Goal: Transaction & Acquisition: Purchase product/service

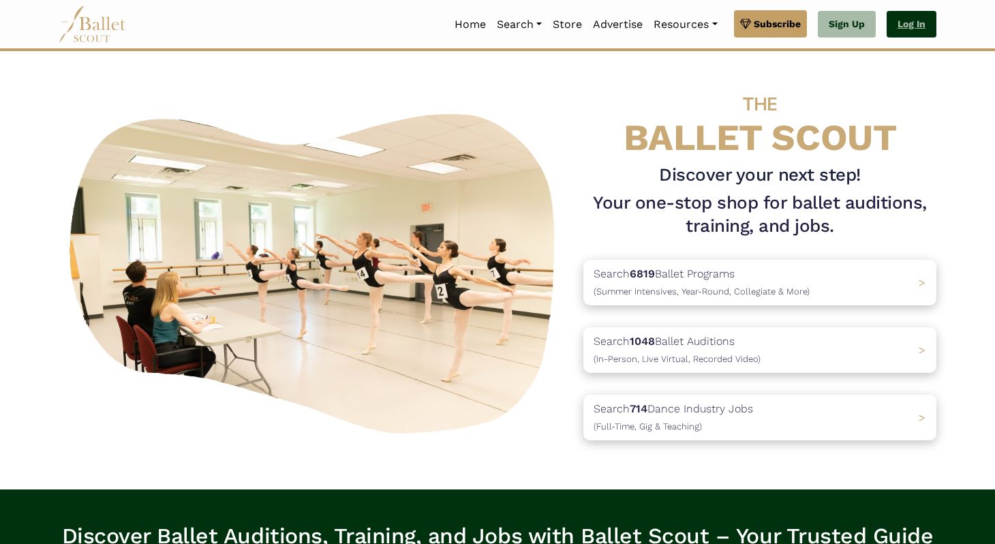
click at [897, 20] on link "Log In" at bounding box center [911, 24] width 50 height 27
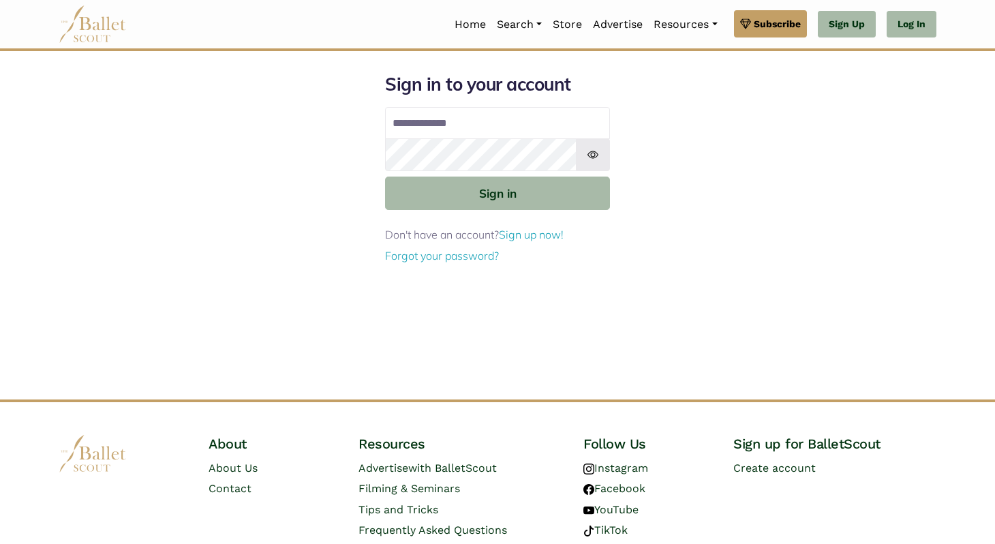
click at [457, 119] on input "Email address" at bounding box center [497, 123] width 225 height 33
click at [501, 121] on input "**********" at bounding box center [497, 123] width 225 height 33
type input "**********"
click at [385, 176] on button "Sign in" at bounding box center [497, 192] width 225 height 33
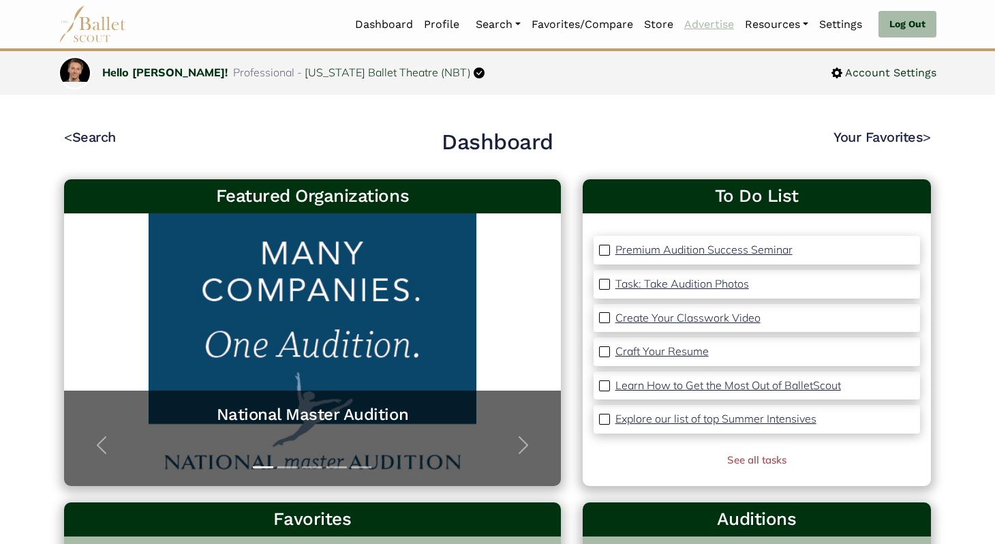
click at [702, 20] on link "Advertise" at bounding box center [709, 24] width 61 height 29
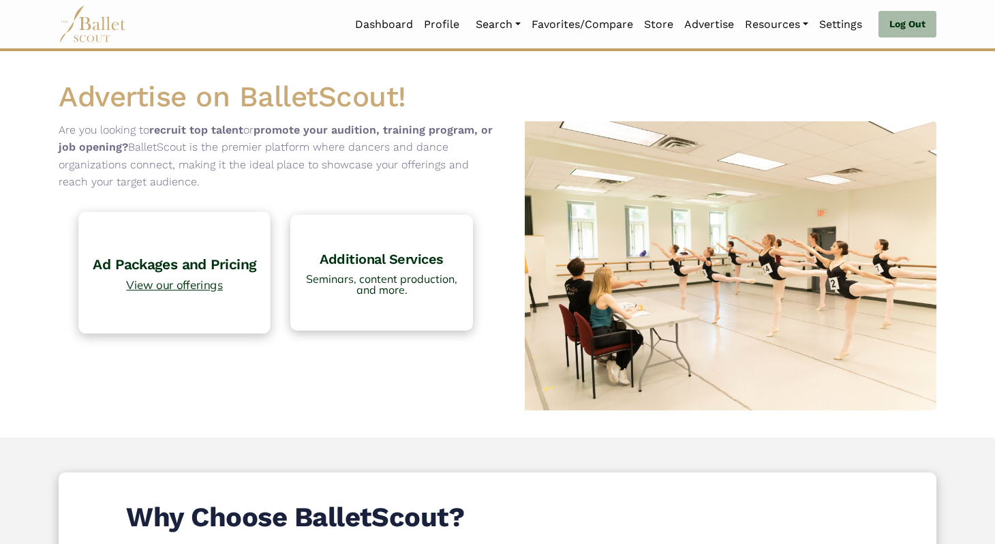
click at [191, 258] on h4 "Ad Packages and Pricing" at bounding box center [175, 264] width 178 height 18
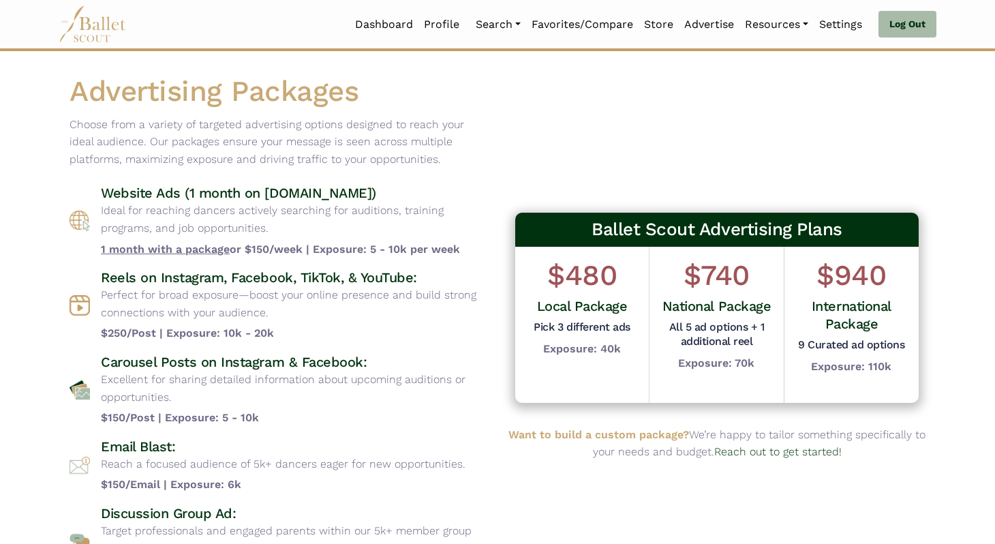
click at [462, 195] on h4 "Website Ads (1 month on [DOMAIN_NAME])" at bounding box center [294, 193] width 386 height 18
click at [626, 199] on div "Ballet Scout Advertising Plans $480 Local Package Pick 3 different ads Exposure…" at bounding box center [716, 331] width 439 height 516
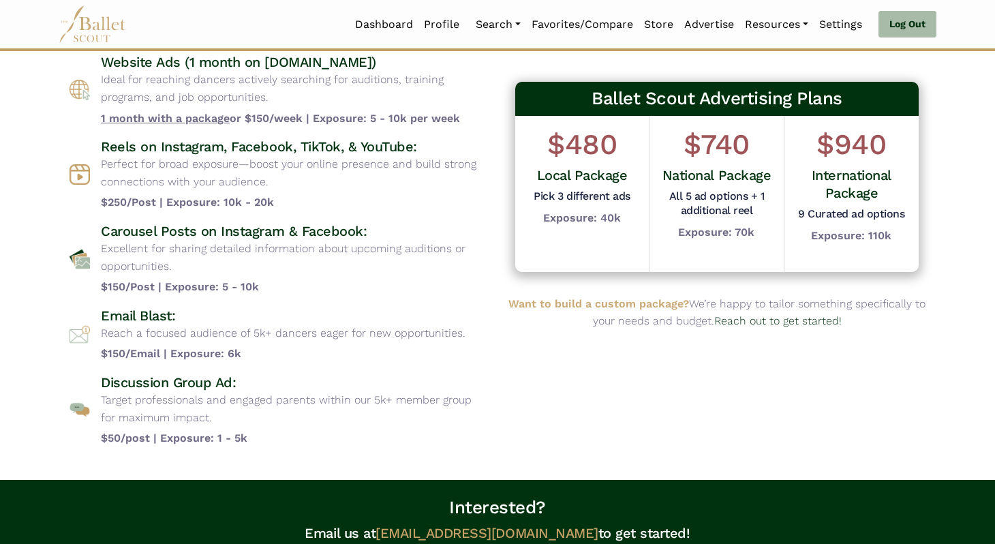
scroll to position [130, 0]
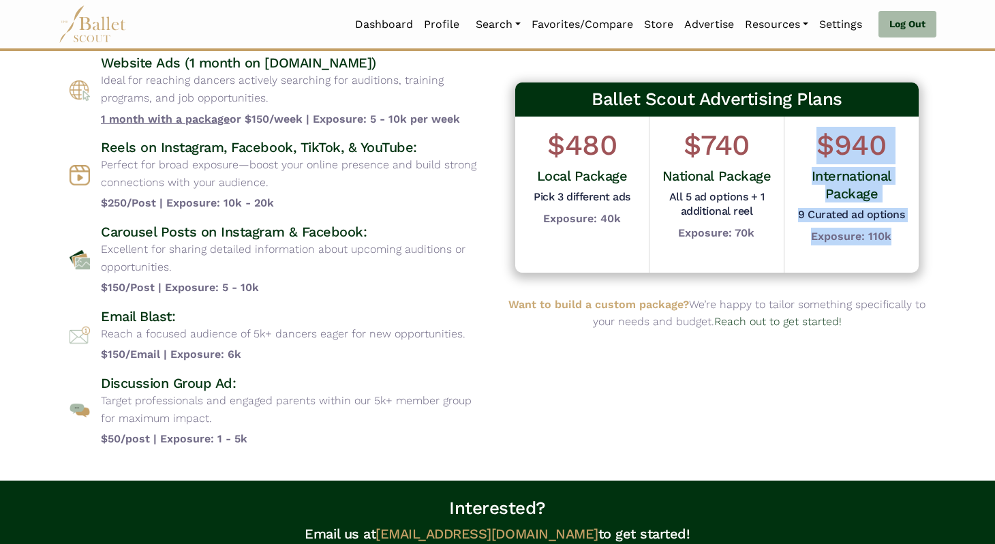
drag, startPoint x: 822, startPoint y: 142, endPoint x: 890, endPoint y: 236, distance: 117.1
click at [890, 236] on div "$940 International Package 9 Curated ad options Exposure: 110k" at bounding box center [851, 186] width 114 height 119
drag, startPoint x: 890, startPoint y: 236, endPoint x: 802, endPoint y: 143, distance: 128.7
click at [802, 143] on div "$940 International Package 9 Curated ad options Exposure: 110k" at bounding box center [851, 186] width 114 height 119
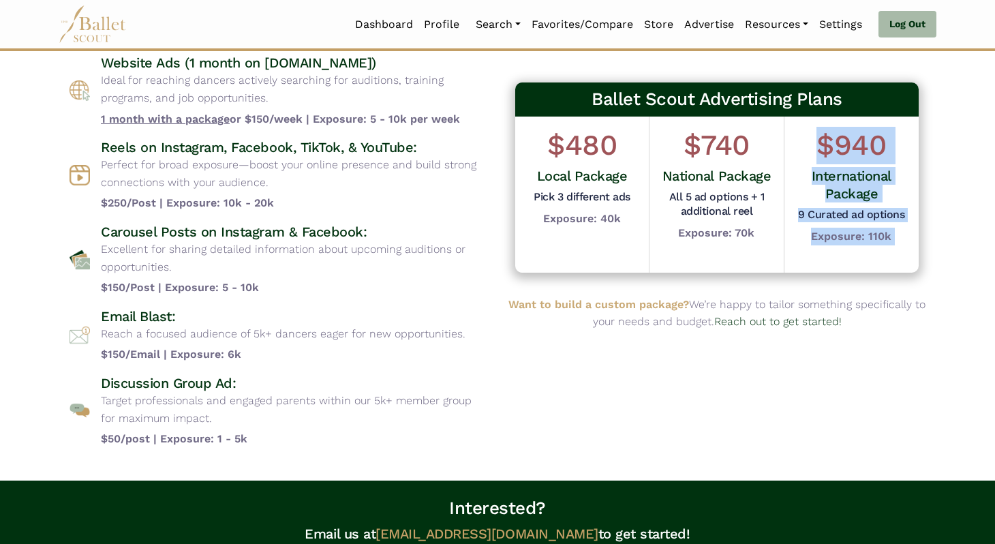
click at [802, 143] on h1 "$940" at bounding box center [851, 145] width 114 height 37
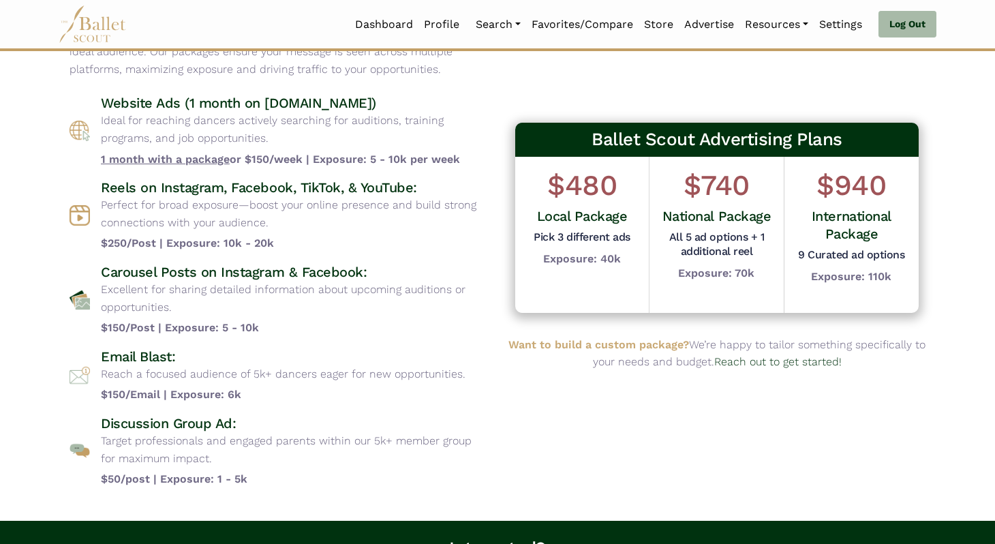
scroll to position [104, 0]
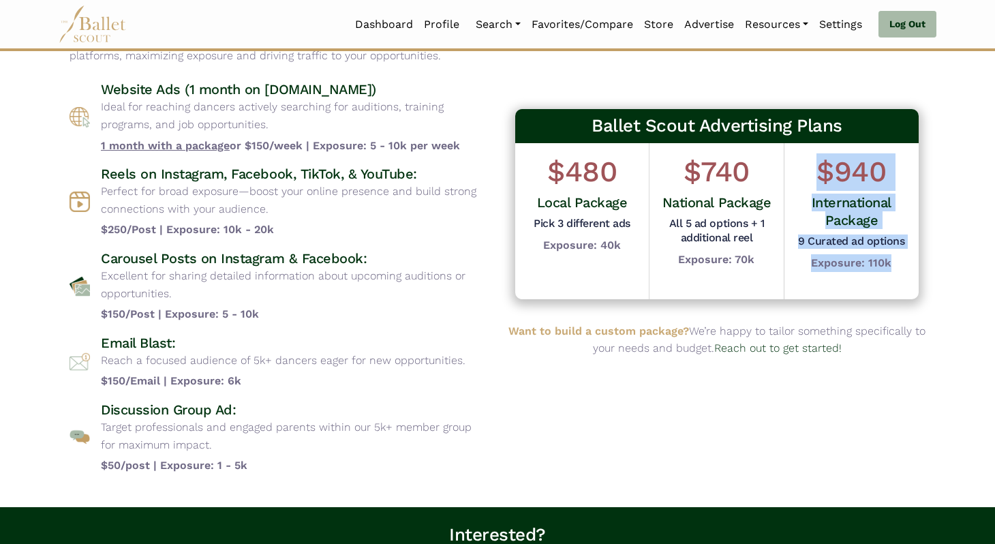
drag, startPoint x: 815, startPoint y: 175, endPoint x: 905, endPoint y: 267, distance: 129.1
click at [905, 267] on div "$940 International Package 9 Curated ad options Exposure: 110k" at bounding box center [851, 212] width 114 height 119
drag, startPoint x: 905, startPoint y: 267, endPoint x: 813, endPoint y: 165, distance: 137.9
click at [813, 165] on div "$940 International Package 9 Curated ad options Exposure: 110k" at bounding box center [851, 212] width 114 height 119
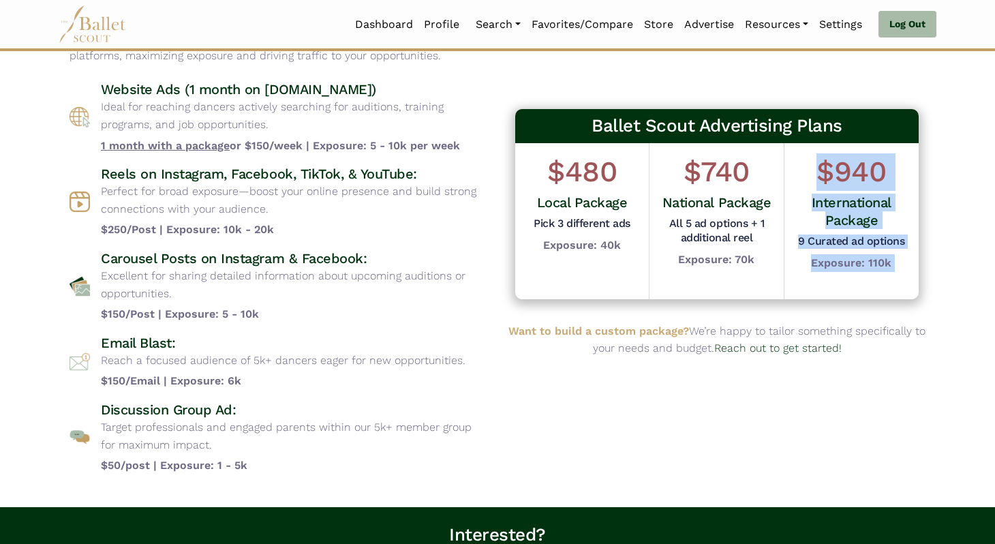
click at [813, 165] on h1 "$940" at bounding box center [851, 171] width 114 height 37
drag, startPoint x: 813, startPoint y: 165, endPoint x: 914, endPoint y: 266, distance: 143.1
click at [914, 266] on div "$940 International Package 9 Curated ad options Exposure: 110k" at bounding box center [851, 221] width 134 height 156
drag, startPoint x: 908, startPoint y: 266, endPoint x: 813, endPoint y: 172, distance: 133.4
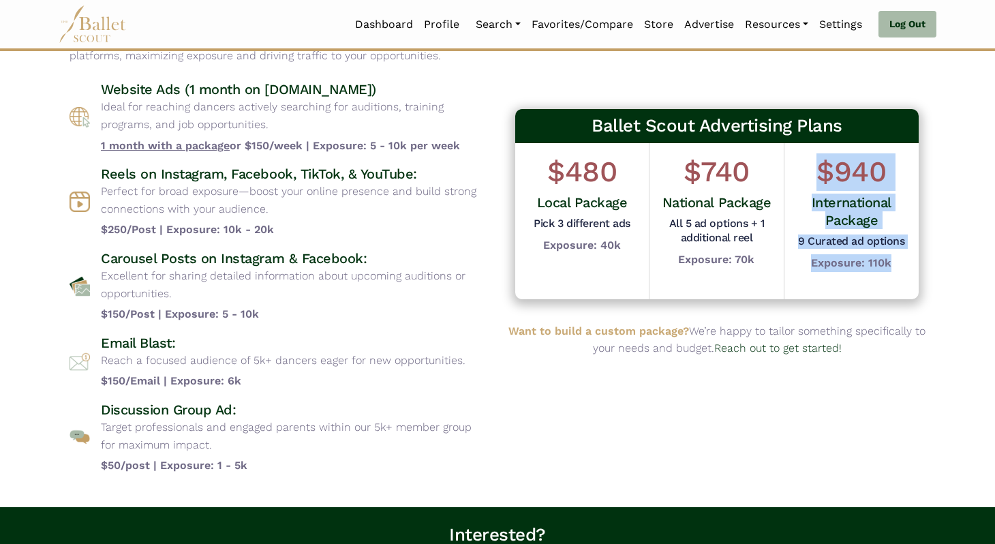
click at [813, 172] on div "$940 International Package 9 Curated ad options Exposure: 110k" at bounding box center [851, 221] width 134 height 156
click at [813, 172] on h1 "$940" at bounding box center [851, 171] width 114 height 37
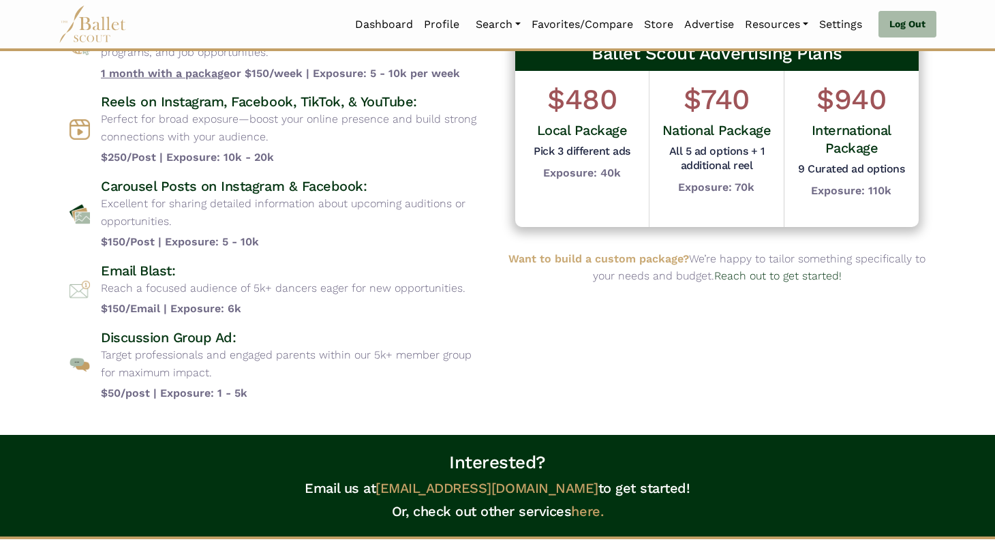
scroll to position [180, 0]
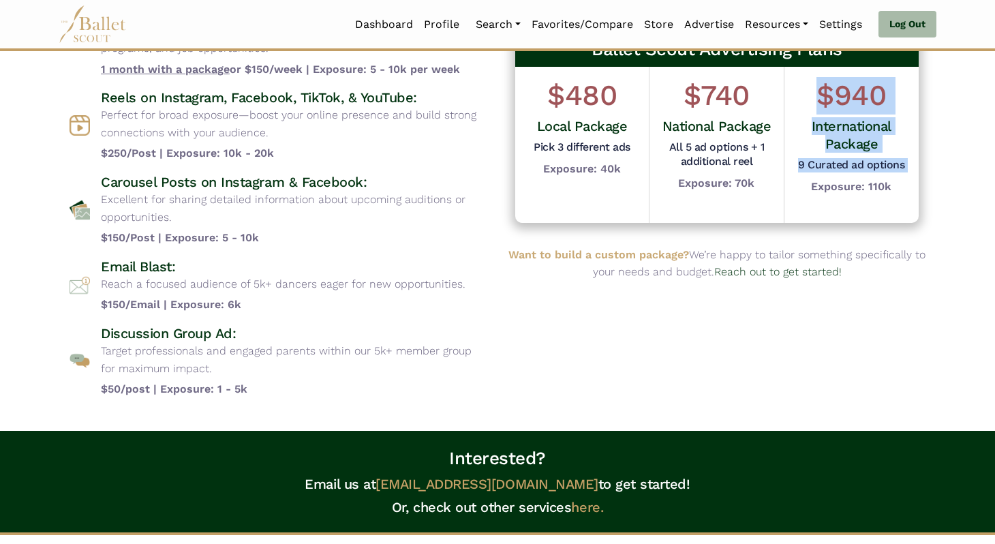
drag, startPoint x: 817, startPoint y: 106, endPoint x: 869, endPoint y: 176, distance: 87.6
click at [869, 176] on div "$940 International Package 9 Curated ad options Exposure: 110k" at bounding box center [851, 136] width 114 height 119
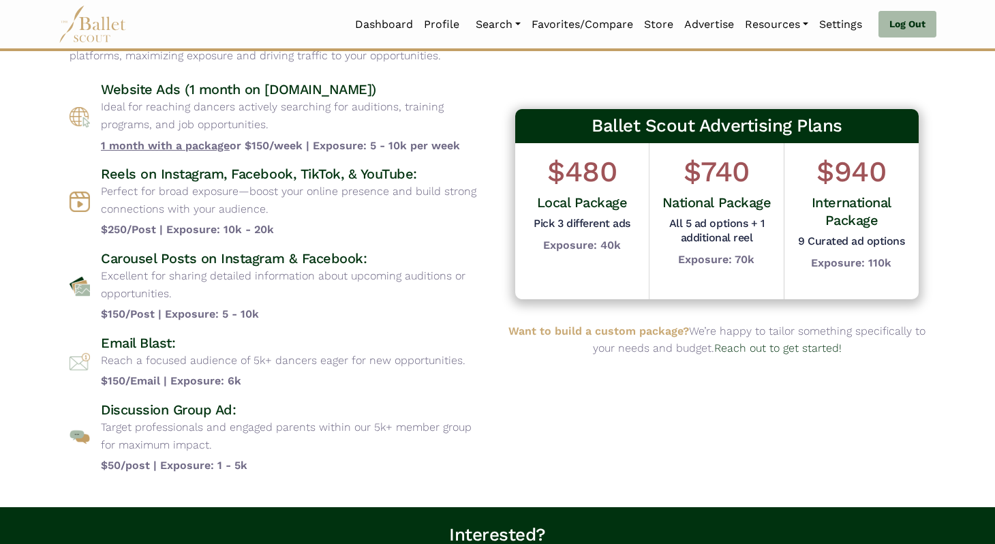
scroll to position [74, 0]
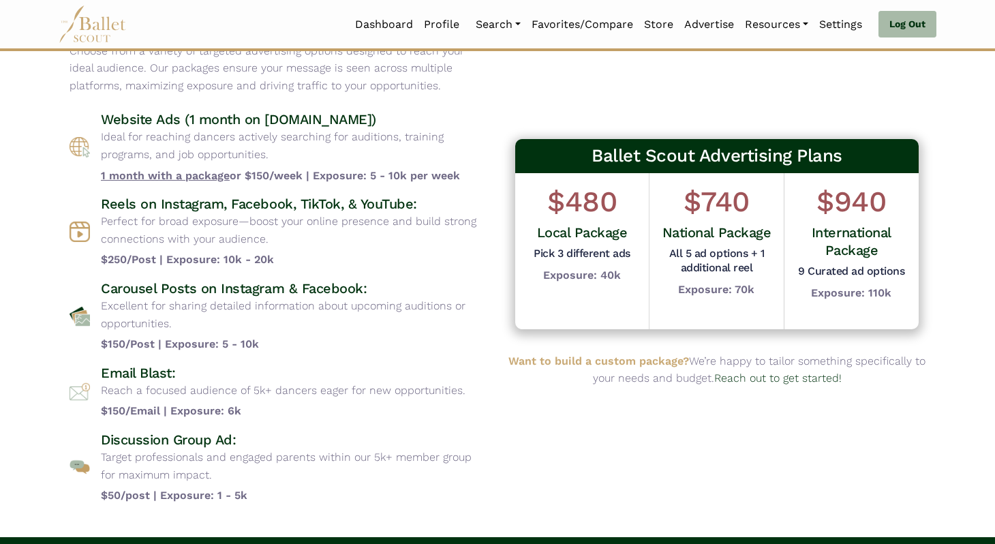
click at [200, 215] on p "Perfect for broad exposure—boost your online presence and build strong connecti…" at bounding box center [294, 230] width 386 height 35
drag, startPoint x: 278, startPoint y: 240, endPoint x: 102, endPoint y: 214, distance: 178.4
click at [102, 215] on p "Perfect for broad exposure—boost your online presence and build strong connecti…" at bounding box center [294, 230] width 386 height 35
click at [93, 116] on div "Website Ads (1 month on [DOMAIN_NAME]) Ideal for reaching dancers actively sear…" at bounding box center [277, 147] width 417 height 74
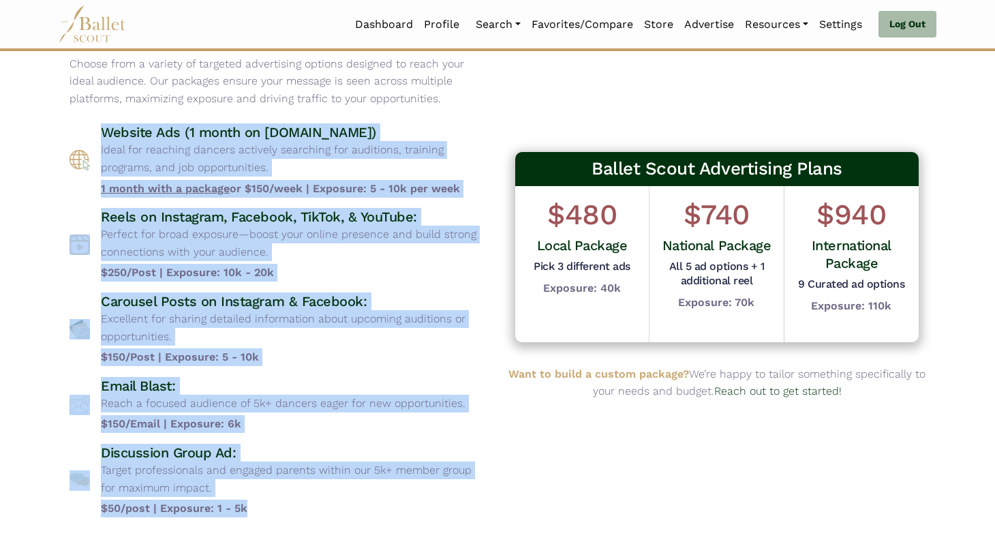
drag, startPoint x: 262, startPoint y: 511, endPoint x: 95, endPoint y: 141, distance: 405.9
click at [95, 141] on div "Website Ads (1 month on [DOMAIN_NAME]) Ideal for reaching dancers actively sear…" at bounding box center [277, 319] width 417 height 393
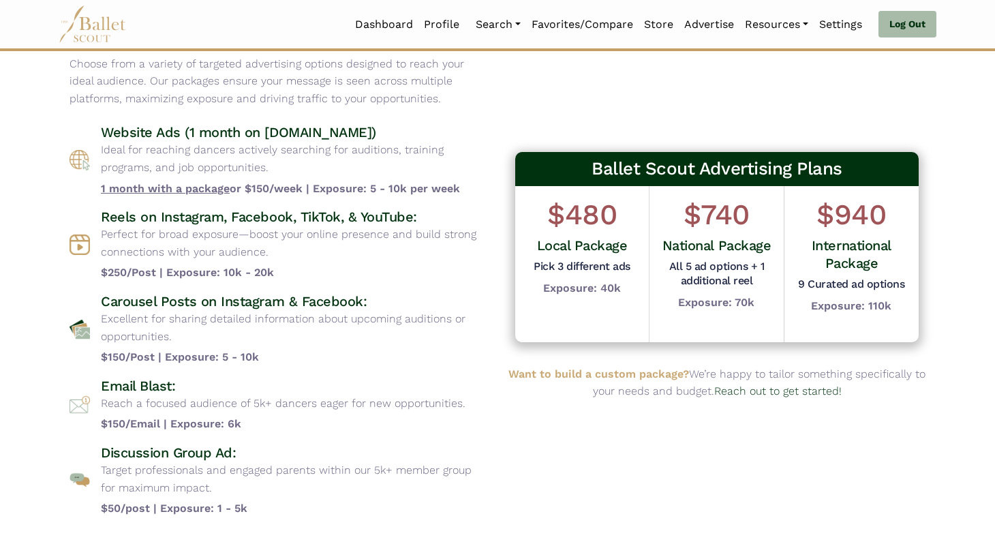
click at [101, 134] on h4 "Website Ads (1 month on [DOMAIN_NAME])" at bounding box center [294, 132] width 386 height 18
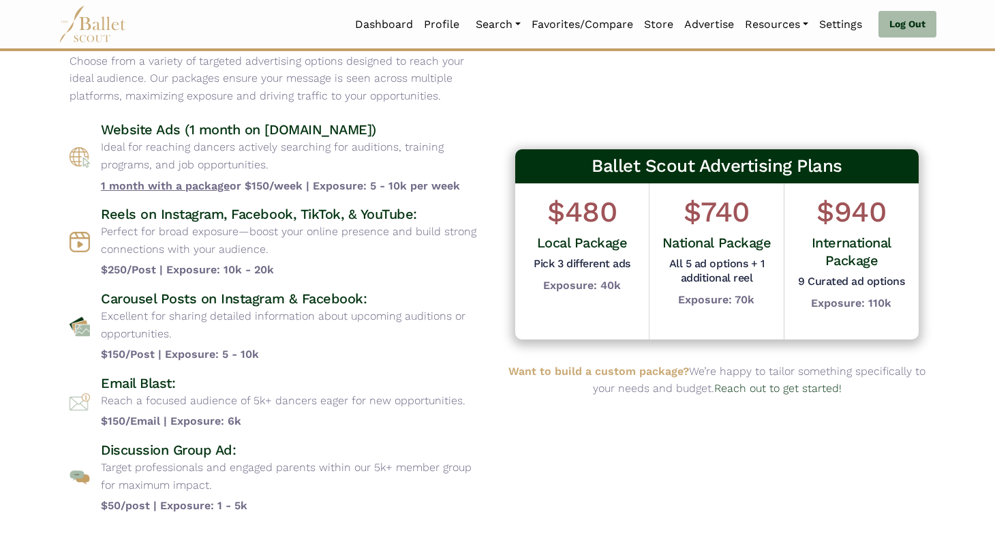
scroll to position [124, 0]
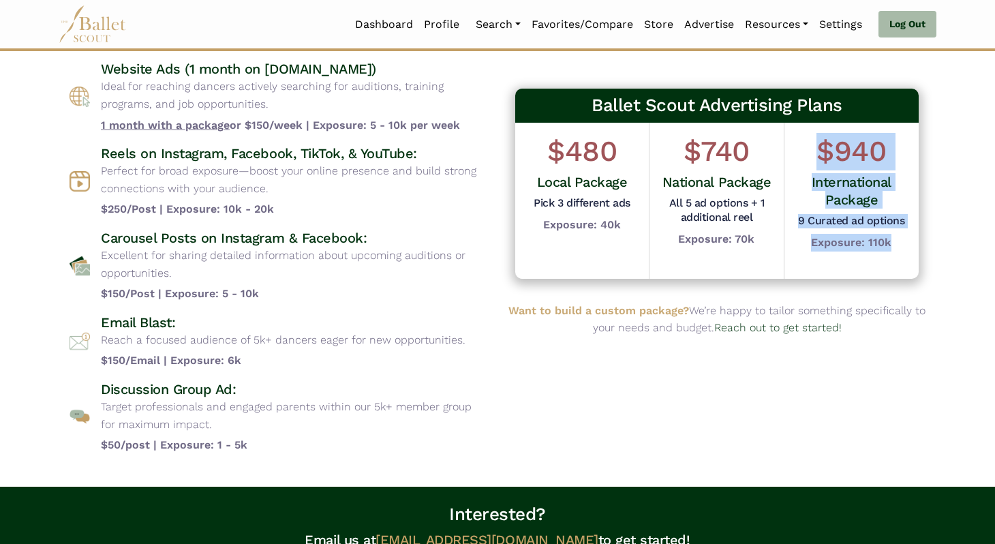
drag, startPoint x: 904, startPoint y: 251, endPoint x: 811, endPoint y: 146, distance: 139.5
click at [811, 146] on div "$940 International Package 9 Curated ad options Exposure: 110k" at bounding box center [851, 192] width 114 height 119
click at [811, 146] on h1 "$940" at bounding box center [851, 151] width 114 height 37
drag, startPoint x: 811, startPoint y: 146, endPoint x: 905, endPoint y: 254, distance: 142.5
click at [907, 255] on div "$940 International Package 9 Curated ad options Exposure: 110k" at bounding box center [851, 201] width 134 height 156
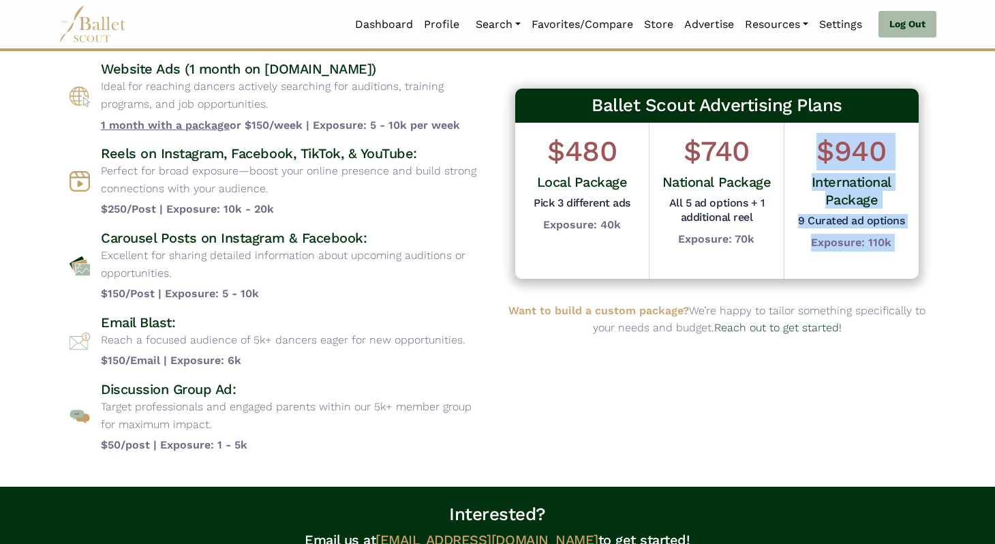
click at [905, 254] on div "$940 International Package 9 Curated ad options Exposure: 110k" at bounding box center [851, 201] width 134 height 156
drag, startPoint x: 905, startPoint y: 254, endPoint x: 818, endPoint y: 155, distance: 131.3
click at [818, 155] on div "$940 International Package 9 Curated ad options Exposure: 110k" at bounding box center [851, 201] width 134 height 156
click at [818, 155] on h1 "$940" at bounding box center [851, 151] width 114 height 37
drag, startPoint x: 818, startPoint y: 155, endPoint x: 893, endPoint y: 245, distance: 116.6
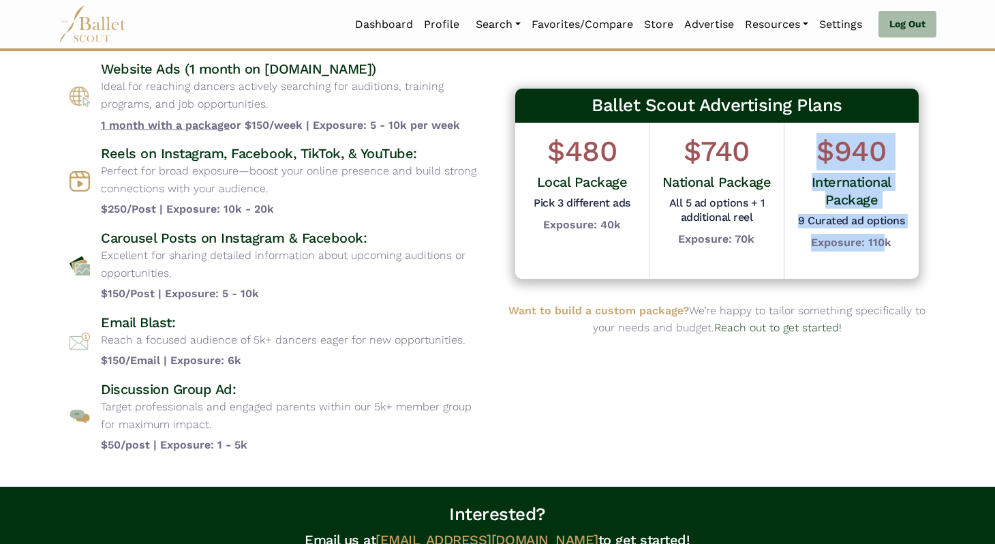
click at [892, 245] on div "$940 International Package 9 Curated ad options Exposure: 110k" at bounding box center [851, 192] width 114 height 119
click at [893, 244] on div "$940 International Package 9 Curated ad options Exposure: 110k" at bounding box center [851, 192] width 114 height 119
